Goal: Task Accomplishment & Management: Manage account settings

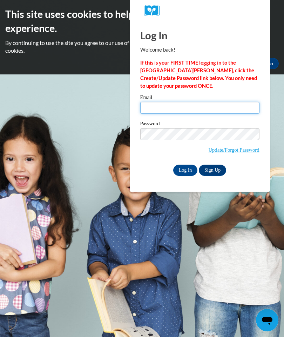
click at [180, 102] on input "Email" at bounding box center [199, 108] width 119 height 12
type input "jacquelyn.d46@gmail.com"
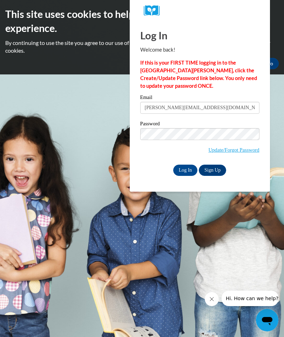
click at [184, 170] on input "Log In" at bounding box center [185, 170] width 25 height 11
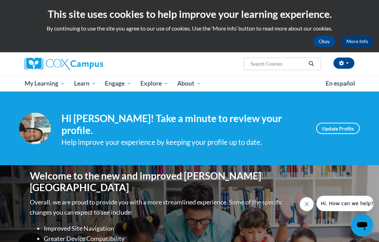
click at [0, 0] on span "My Course Progress" at bounding box center [0, 0] width 0 height 0
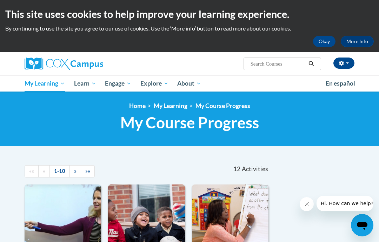
click at [0, 0] on span "Certificates" at bounding box center [0, 0] width 0 height 0
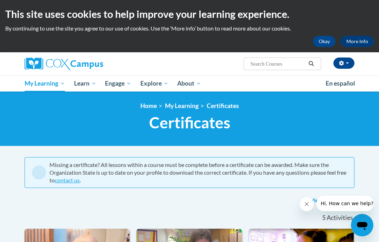
click at [219, 106] on link "Certificates" at bounding box center [223, 105] width 32 height 7
click at [0, 0] on link "My Course Progress" at bounding box center [0, 0] width 0 height 0
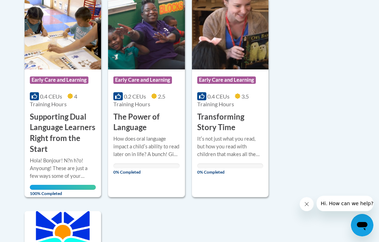
scroll to position [645, 0]
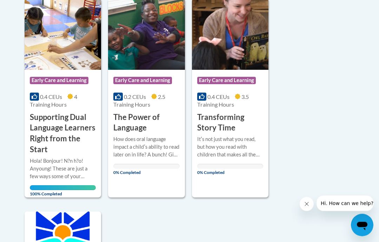
click at [249, 144] on div "Itʹs not just what you read, but how you read with children that makes all the …" at bounding box center [230, 147] width 66 height 23
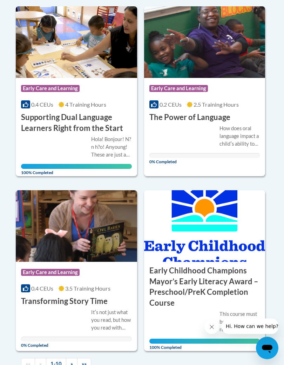
scroll to position [866, 0]
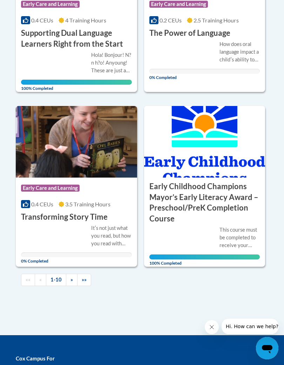
click at [86, 242] on span "»»" at bounding box center [84, 280] width 5 height 6
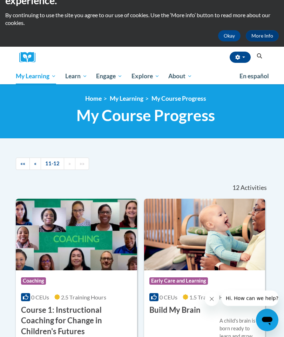
scroll to position [0, 0]
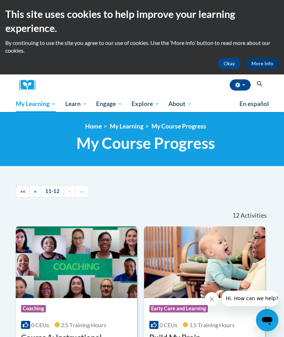
click at [22, 191] on span "««" at bounding box center [22, 191] width 5 height 6
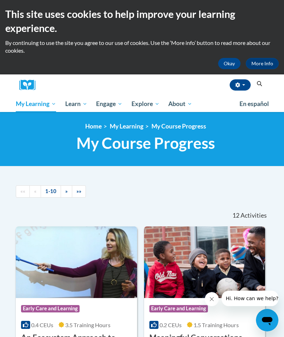
click at [54, 194] on link "1-10" at bounding box center [51, 191] width 20 height 12
